Goal: Information Seeking & Learning: Check status

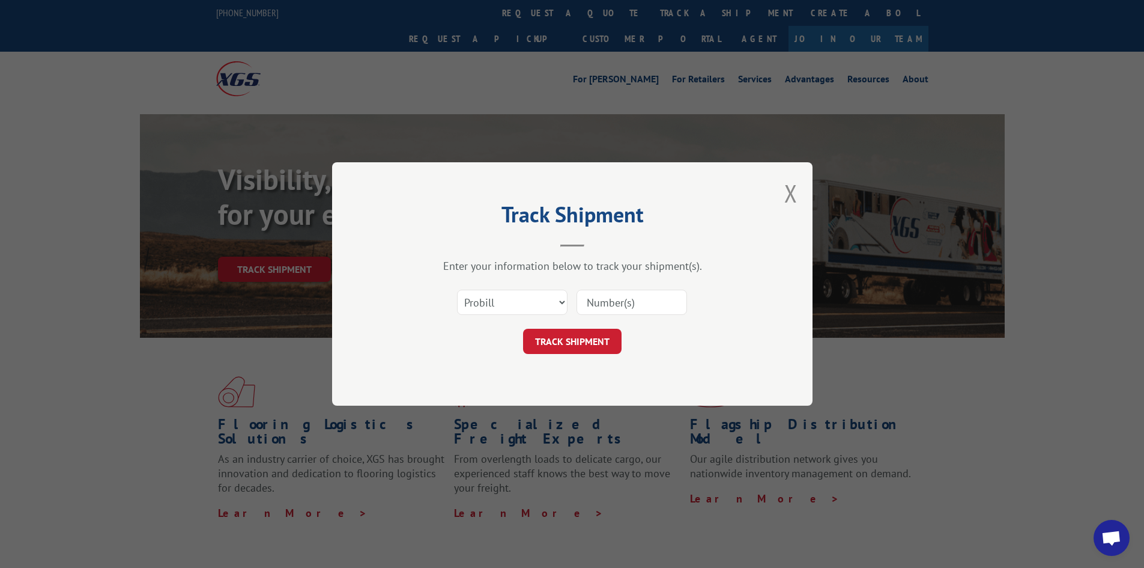
click at [515, 302] on select "Select category... Probill BOL PO" at bounding box center [512, 302] width 111 height 25
select select "bol"
click at [457, 290] on select "Select category... Probill BOL PO" at bounding box center [512, 302] width 111 height 25
click at [608, 300] on input at bounding box center [632, 302] width 111 height 25
paste input "2860633"
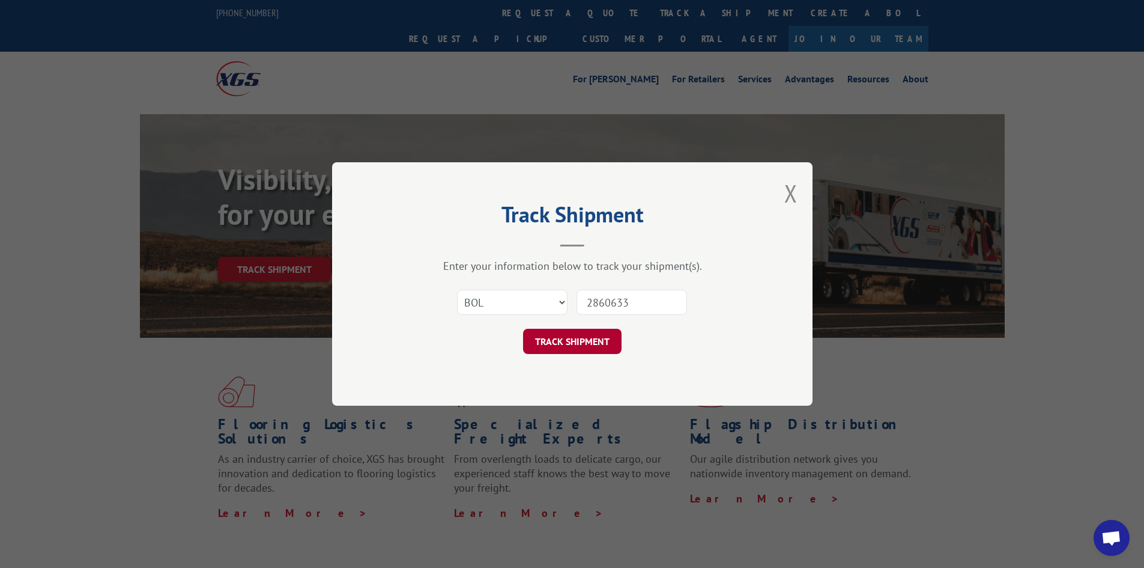
type input "2860633"
click at [548, 335] on button "TRACK SHIPMENT" at bounding box center [572, 341] width 99 height 25
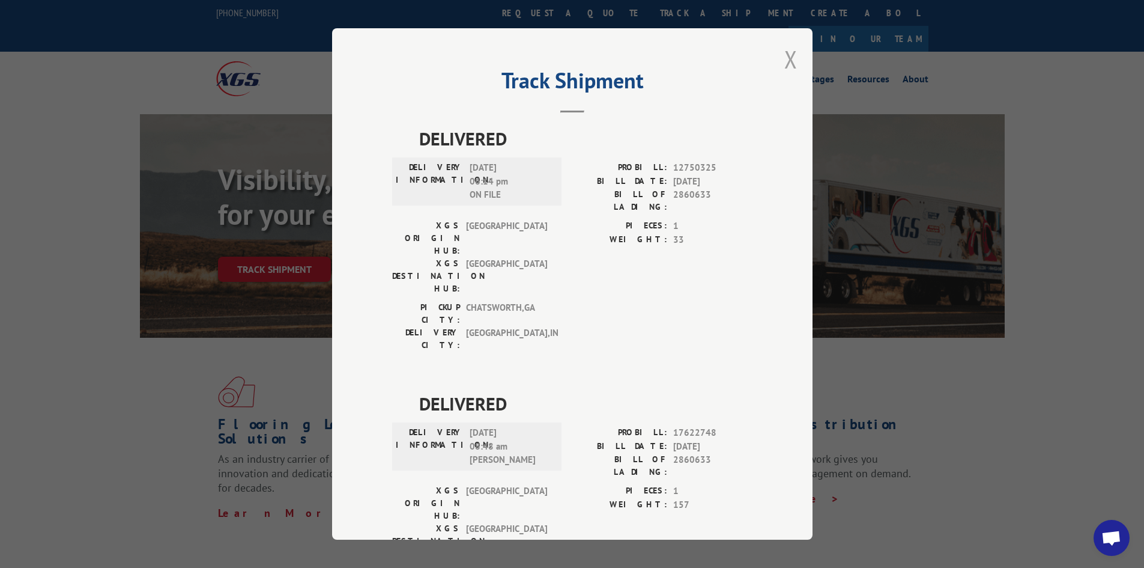
click at [787, 55] on button "Close modal" at bounding box center [790, 59] width 13 height 32
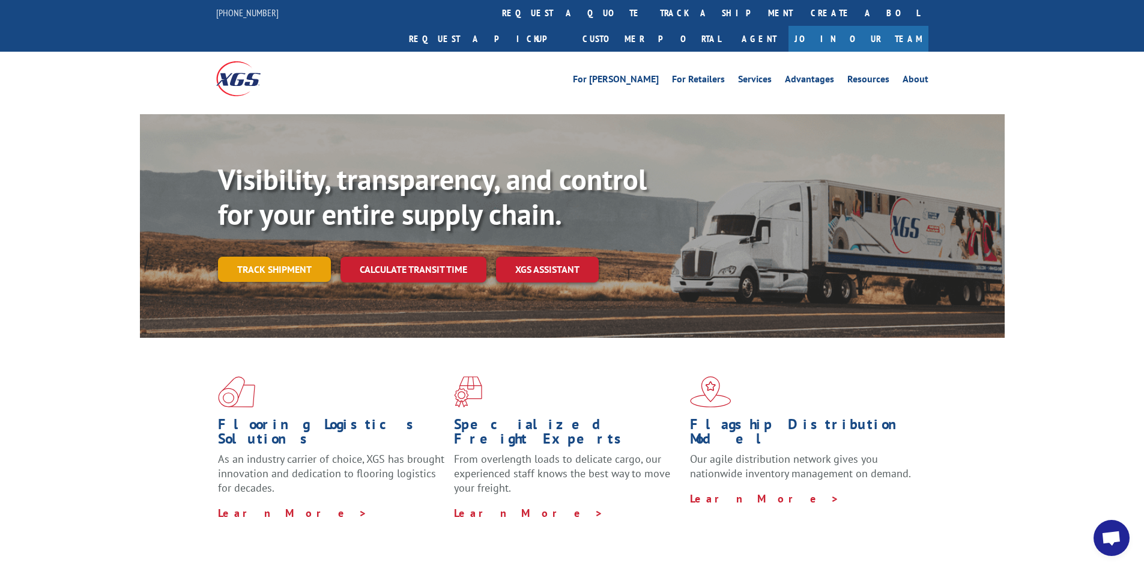
click at [259, 256] on link "Track shipment" at bounding box center [274, 268] width 113 height 25
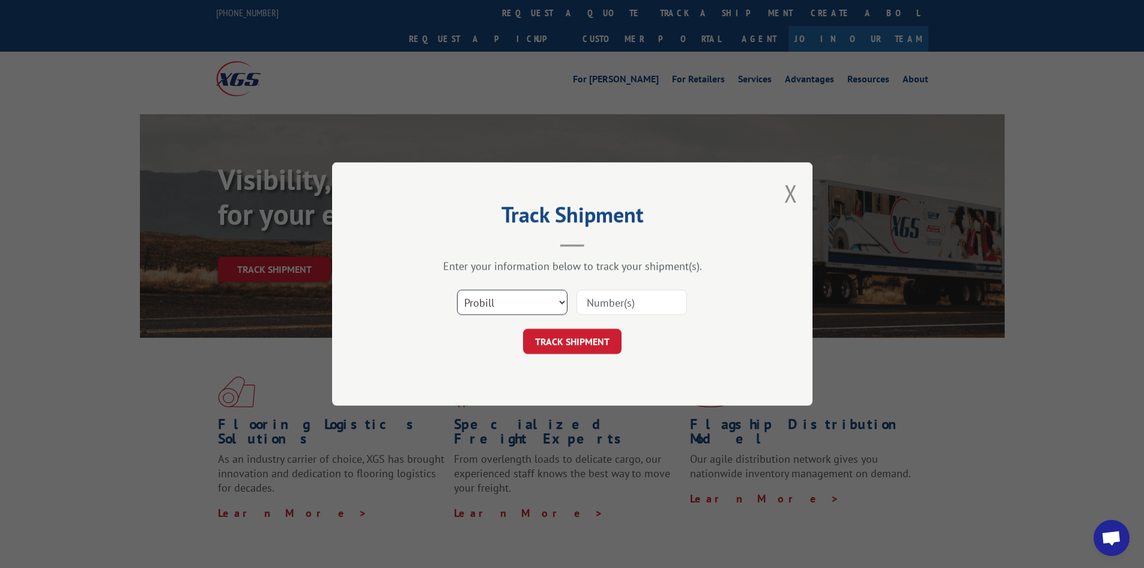
click at [523, 297] on select "Select category... Probill BOL PO" at bounding box center [512, 302] width 111 height 25
select select "bol"
click at [457, 290] on select "Select category... Probill BOL PO" at bounding box center [512, 302] width 111 height 25
click at [600, 293] on input at bounding box center [632, 302] width 111 height 25
paste input "2871888"
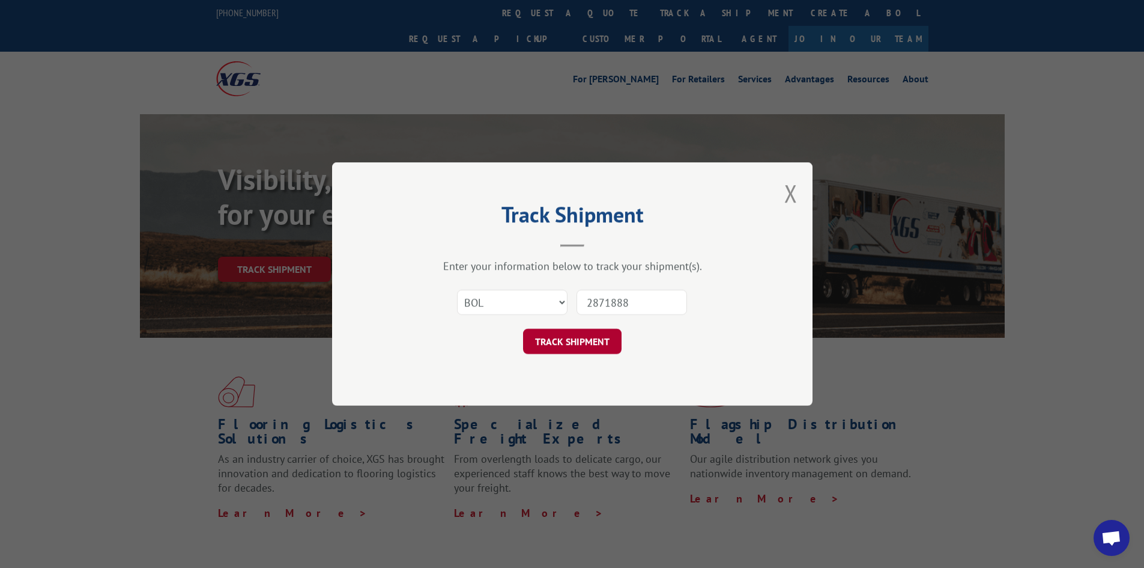
type input "2871888"
click at [560, 345] on button "TRACK SHIPMENT" at bounding box center [572, 341] width 99 height 25
